Goal: Information Seeking & Learning: Check status

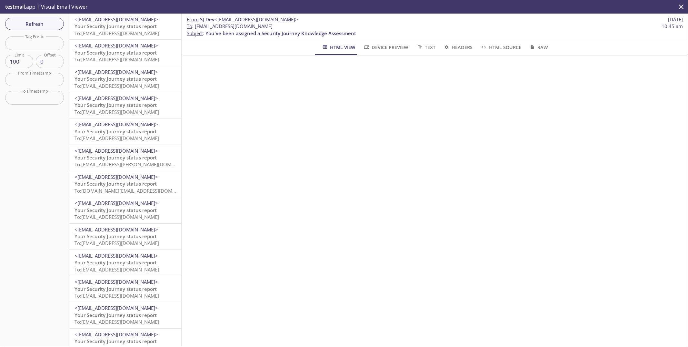
click at [116, 32] on span "To: [EMAIL_ADDRESS][DOMAIN_NAME]" at bounding box center [116, 33] width 84 height 6
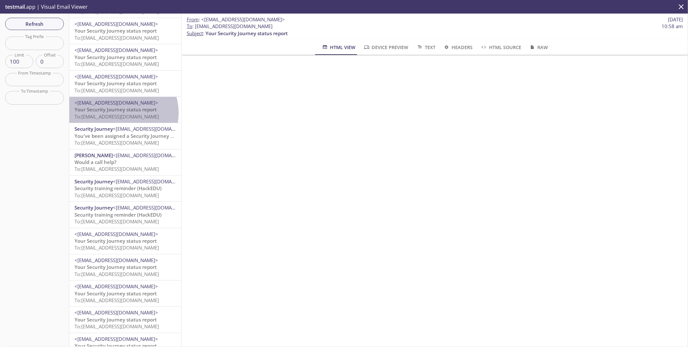
click at [122, 113] on p "Your Security Journey status report To: [EMAIL_ADDRESS][DOMAIN_NAME]" at bounding box center [125, 113] width 102 height 14
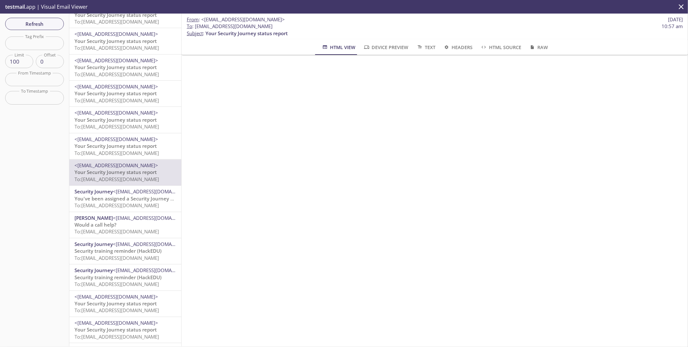
scroll to position [1060, 0]
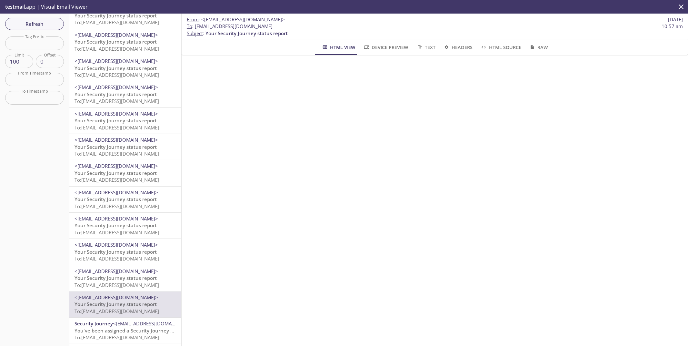
click at [113, 278] on span "Your Security Journey status report" at bounding box center [115, 277] width 82 height 6
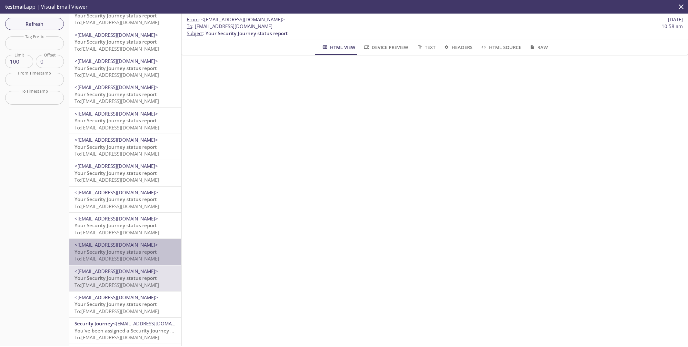
click at [137, 248] on span "<[EMAIL_ADDRESS][DOMAIN_NAME]>" at bounding box center [116, 244] width 84 height 6
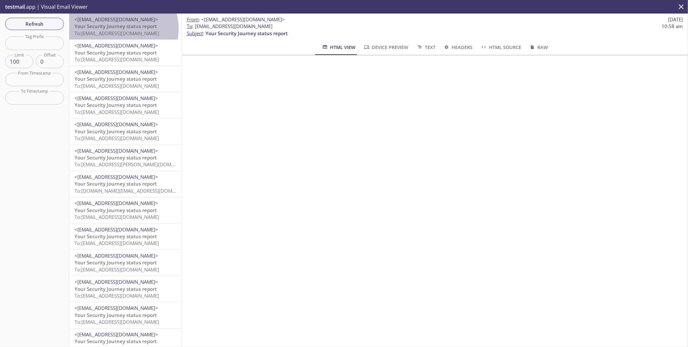
click at [119, 29] on span "Your Security Journey status report" at bounding box center [115, 26] width 82 height 6
